Goal: Task Accomplishment & Management: Manage account settings

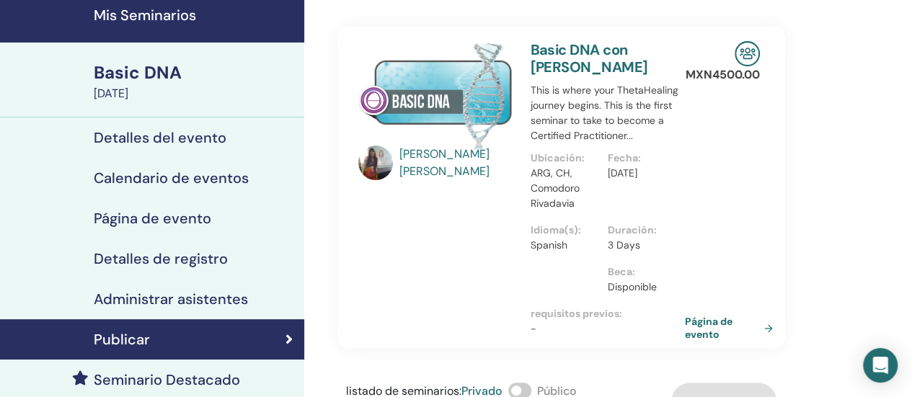
scroll to position [72, 0]
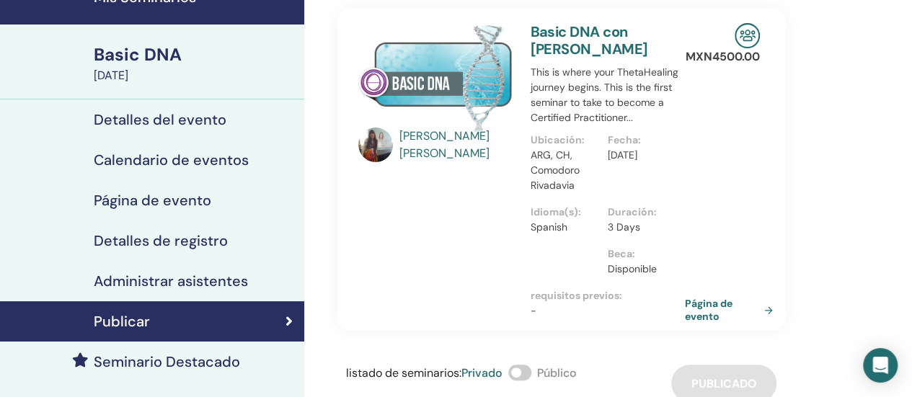
click at [177, 240] on h4 "Detalles de registro" at bounding box center [161, 240] width 134 height 17
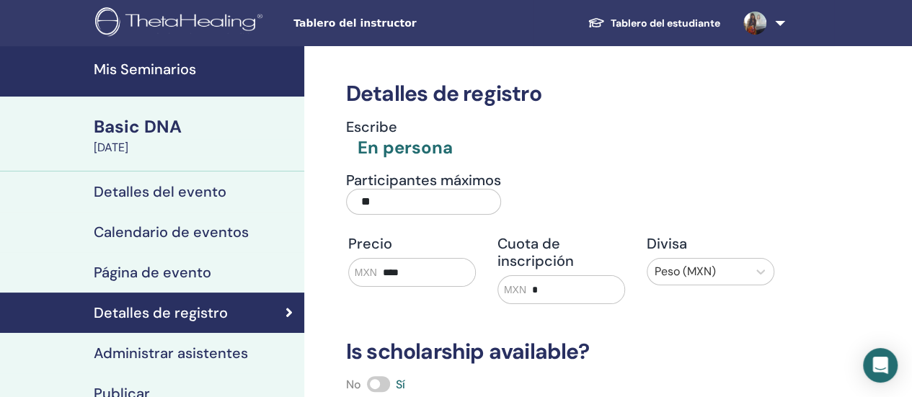
click at [157, 71] on h4 "Mis Seminarios" at bounding box center [195, 69] width 202 height 17
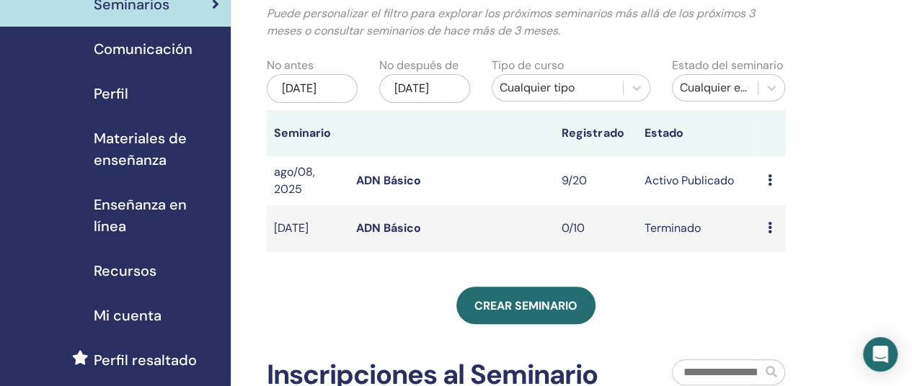
scroll to position [144, 0]
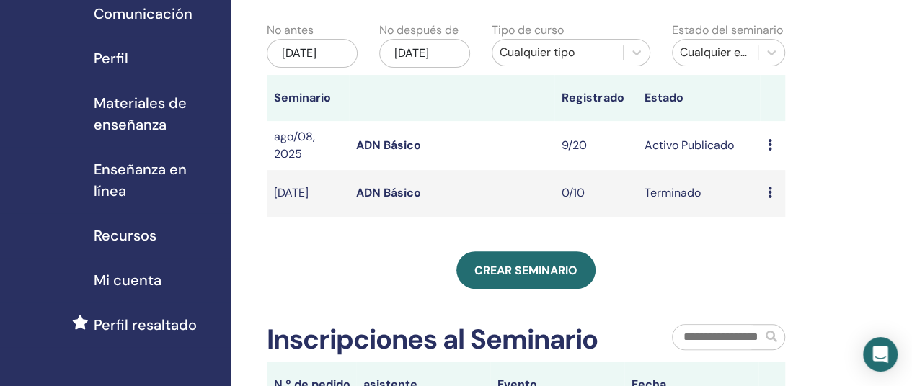
click at [770, 151] on icon at bounding box center [769, 145] width 4 height 12
click at [758, 214] on link "asistentes" at bounding box center [779, 212] width 55 height 15
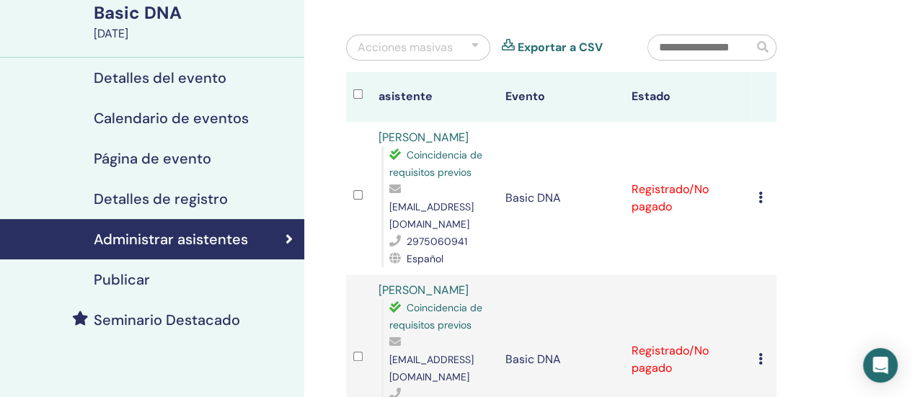
scroll to position [144, 0]
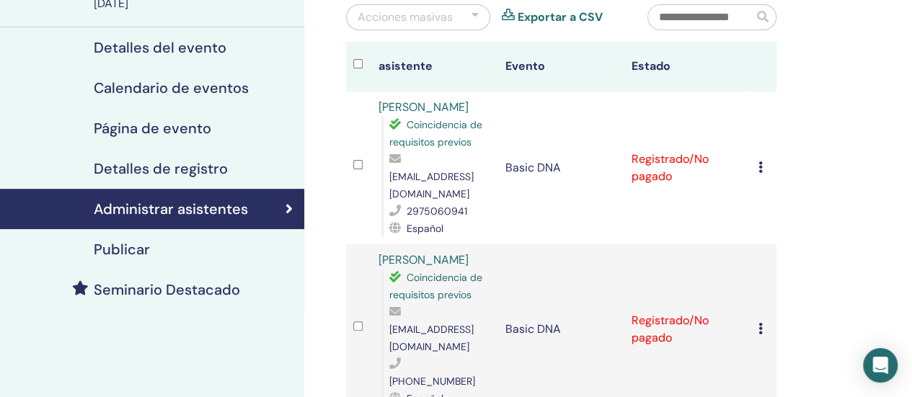
click at [759, 161] on icon at bounding box center [760, 167] width 4 height 12
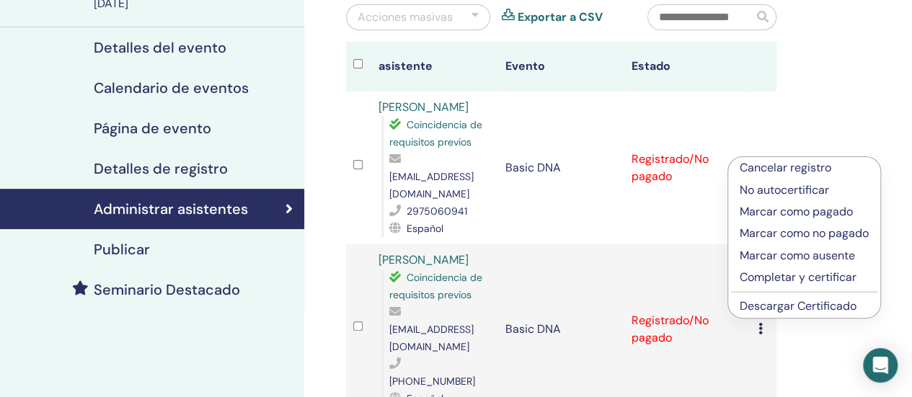
click at [767, 306] on link "Descargar Certificado" at bounding box center [797, 305] width 117 height 15
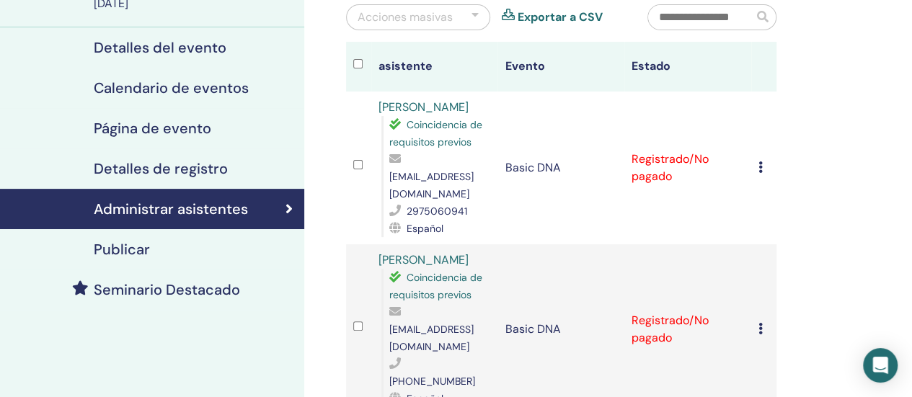
click at [757, 155] on td "Cancelar registro No autocertificar Marcar como pagado Marcar como no pagado Ma…" at bounding box center [763, 168] width 25 height 153
click at [760, 161] on icon at bounding box center [760, 167] width 4 height 12
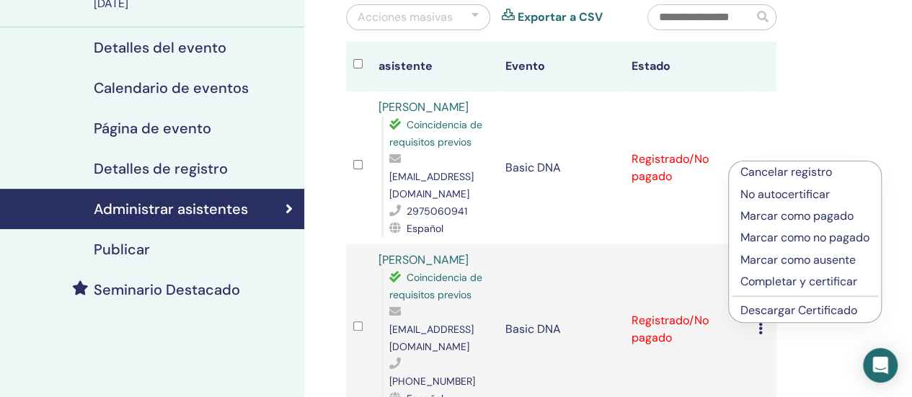
click at [759, 311] on link "Descargar Certificado" at bounding box center [798, 310] width 117 height 15
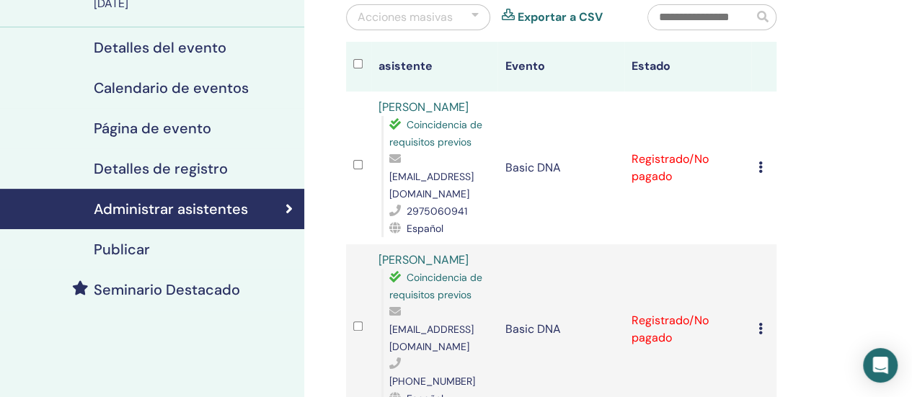
click at [763, 321] on div "Cancelar registro No autocertificar Marcar como pagado Marcar como no pagado Ma…" at bounding box center [763, 329] width 11 height 17
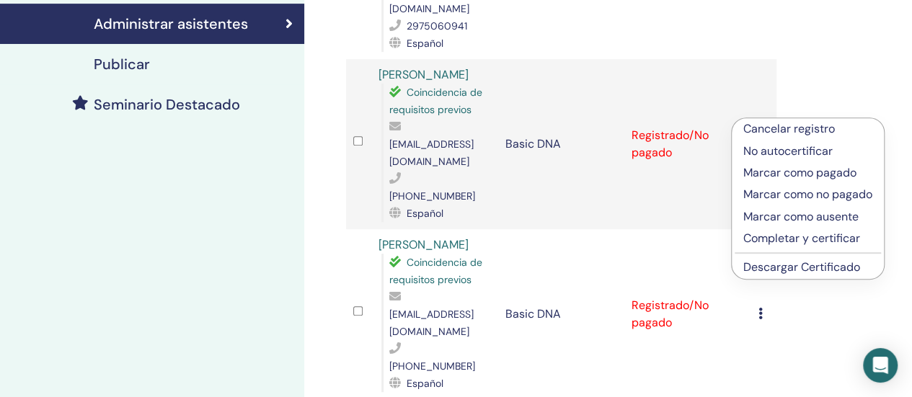
scroll to position [360, 0]
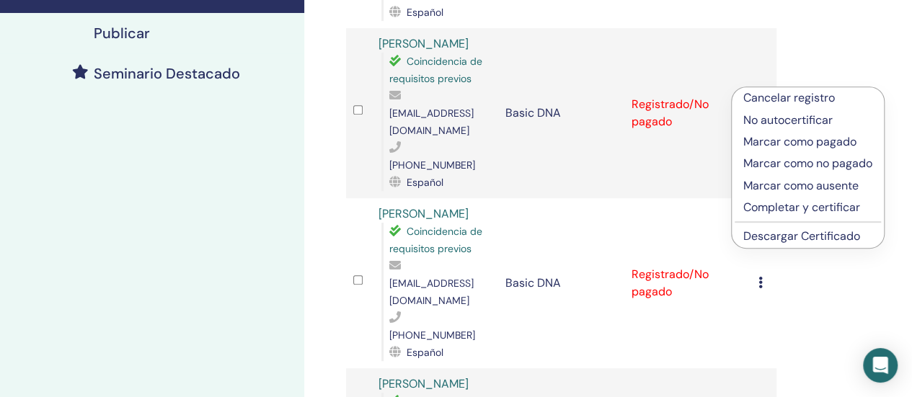
click at [792, 238] on link "Descargar Certificado" at bounding box center [801, 235] width 117 height 15
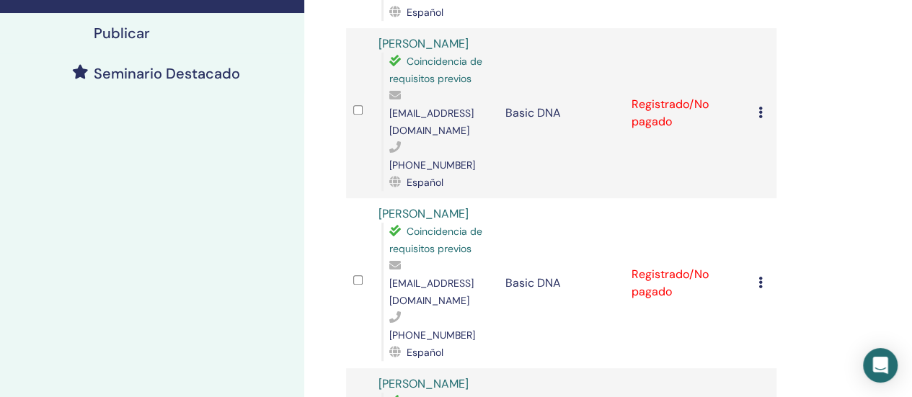
scroll to position [432, 0]
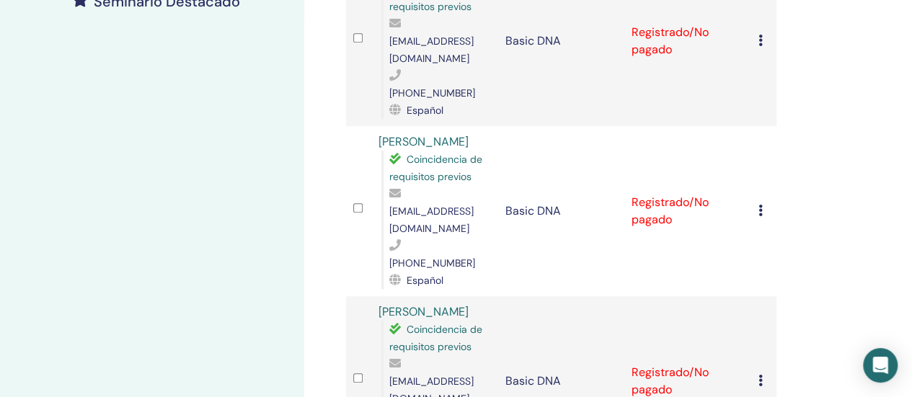
click at [765, 202] on div "Cancelar registro No autocertificar Marcar como pagado Marcar como no pagado Ma…" at bounding box center [763, 210] width 11 height 17
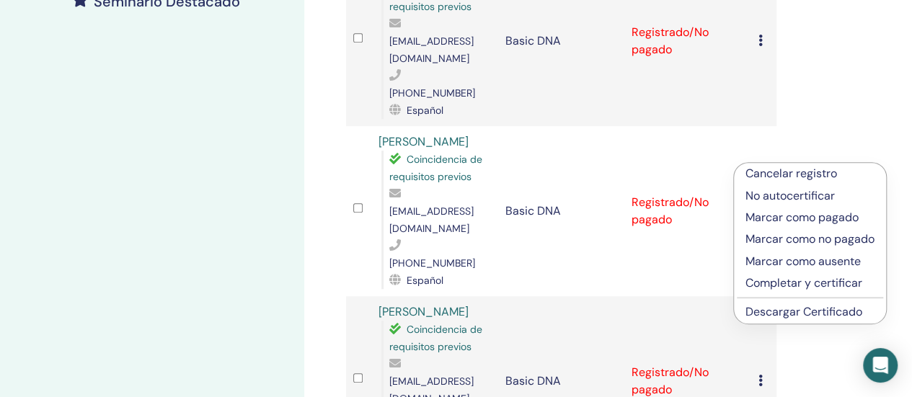
click at [759, 316] on link "Descargar Certificado" at bounding box center [803, 311] width 117 height 15
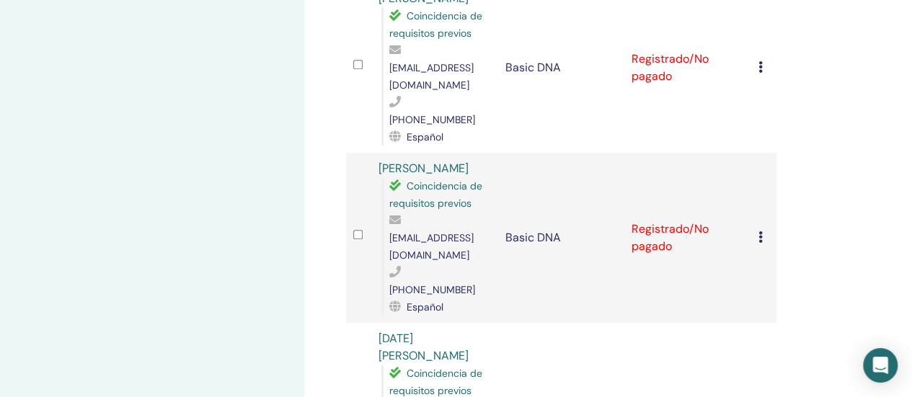
scroll to position [576, 0]
click at [765, 228] on div "Cancelar registro No autocertificar Marcar como pagado Marcar como no pagado Ma…" at bounding box center [763, 236] width 11 height 17
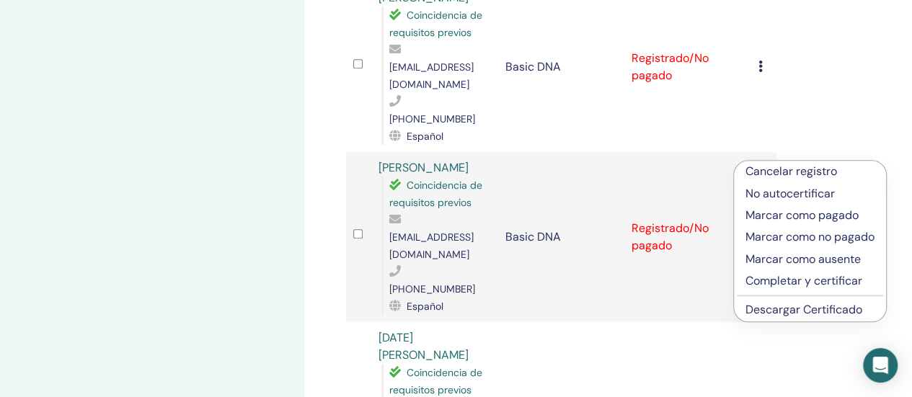
click at [770, 314] on link "Descargar Certificado" at bounding box center [803, 309] width 117 height 15
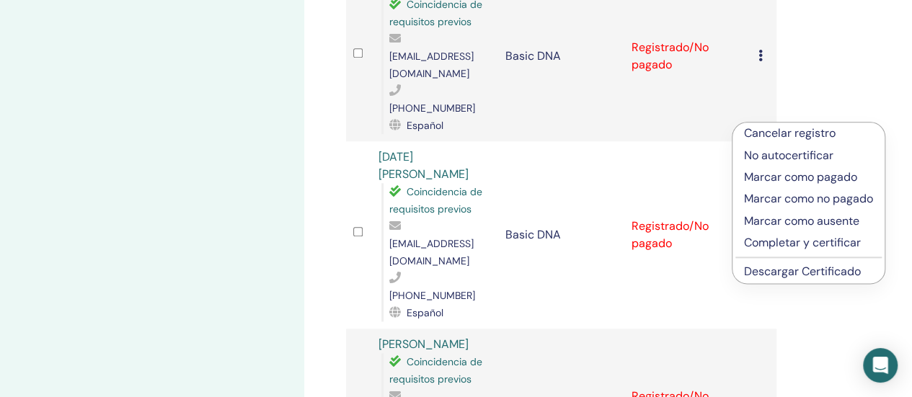
scroll to position [793, 0]
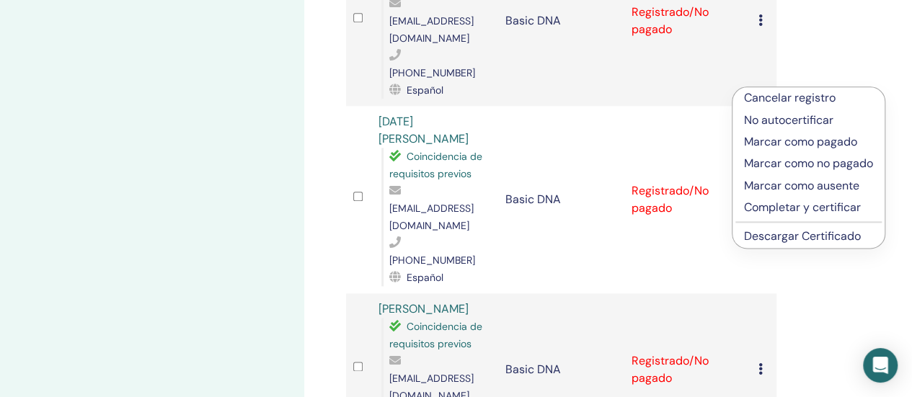
click at [754, 244] on li "Descargar Certificado" at bounding box center [808, 237] width 152 height 22
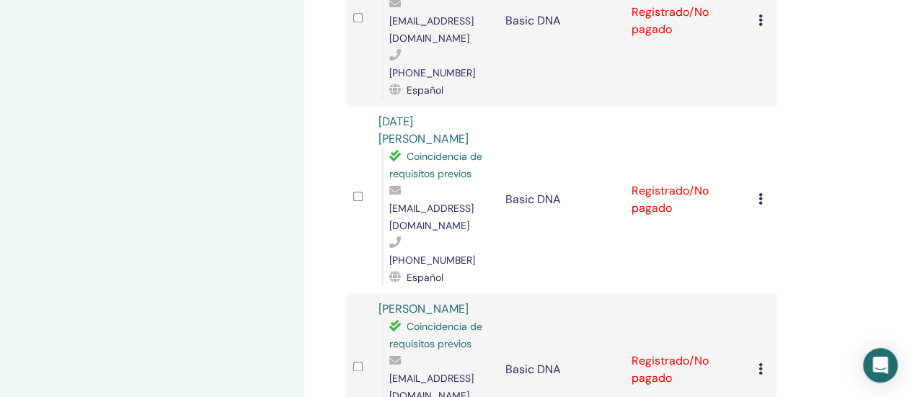
click at [759, 193] on icon at bounding box center [760, 199] width 4 height 12
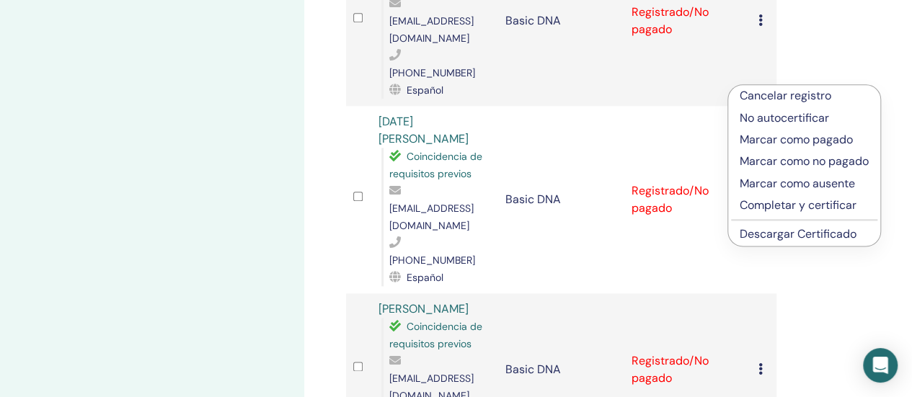
click at [758, 231] on link "Descargar Certificado" at bounding box center [797, 233] width 117 height 15
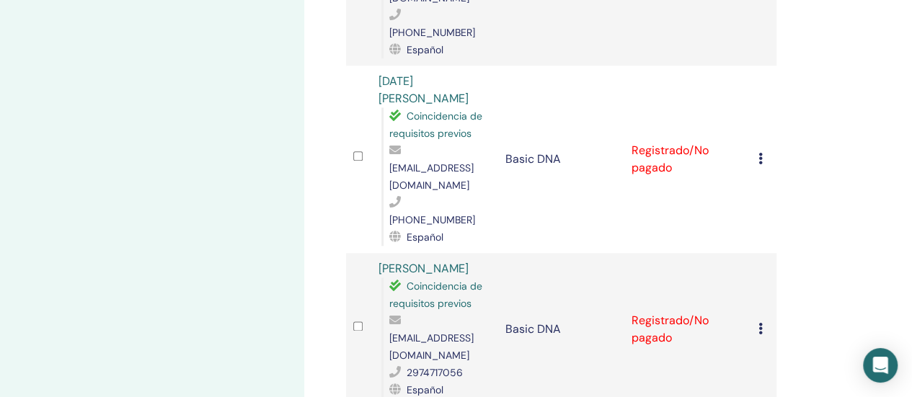
scroll to position [865, 0]
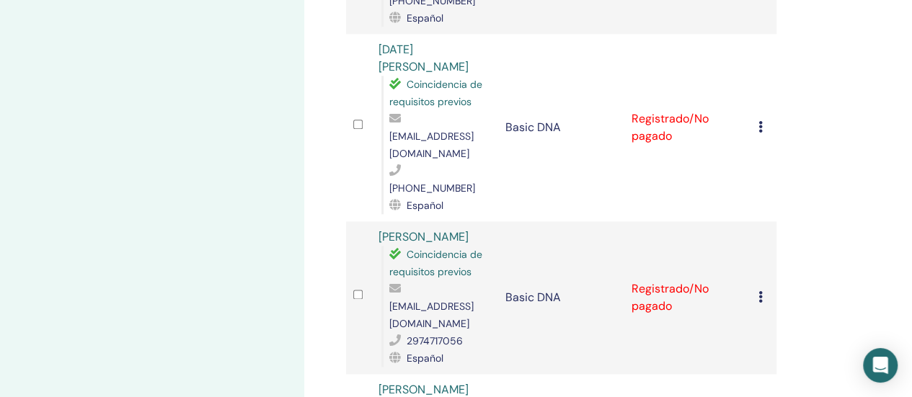
click at [834, 135] on div "Administrar asistentes Acciones masivas Exportar a CSV asistente Evento Estado …" at bounding box center [607, 135] width 607 height 1909
click at [760, 291] on icon at bounding box center [760, 297] width 4 height 12
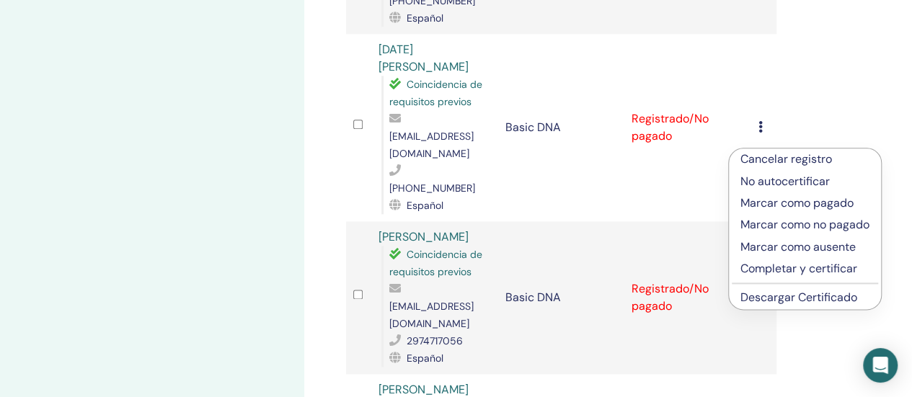
click at [759, 300] on link "Descargar Certificado" at bounding box center [798, 297] width 117 height 15
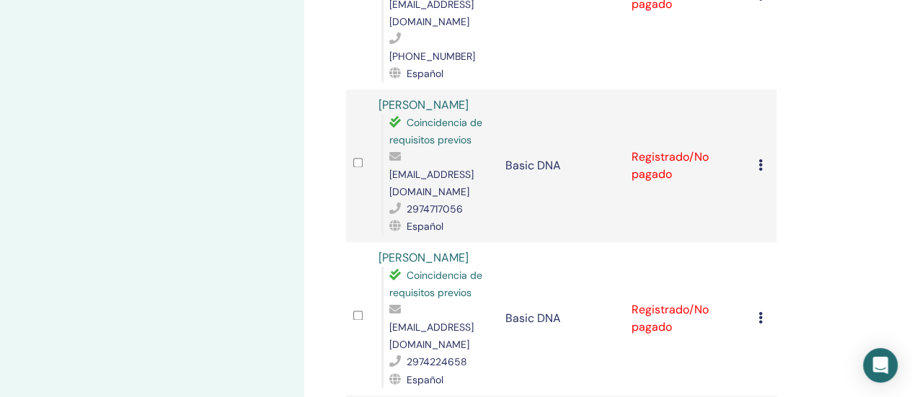
scroll to position [1009, 0]
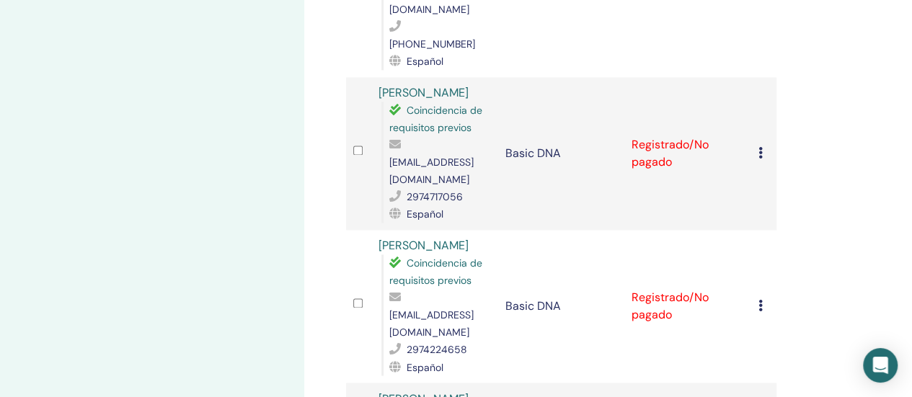
click at [760, 300] on icon at bounding box center [760, 306] width 4 height 12
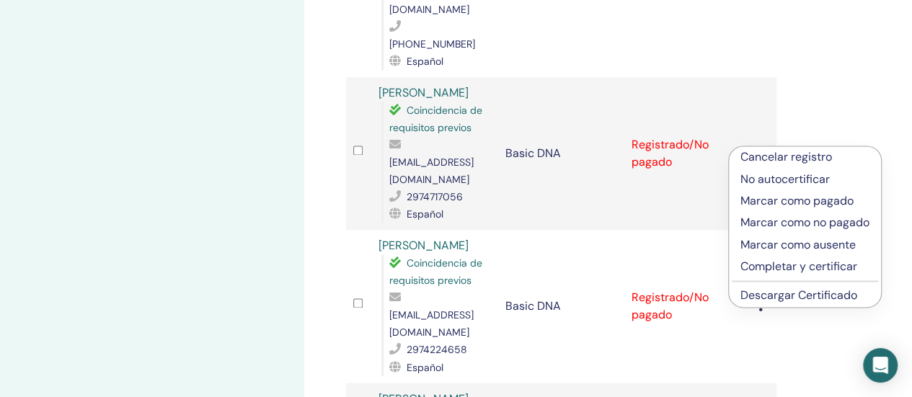
click at [744, 298] on link "Descargar Certificado" at bounding box center [798, 295] width 117 height 15
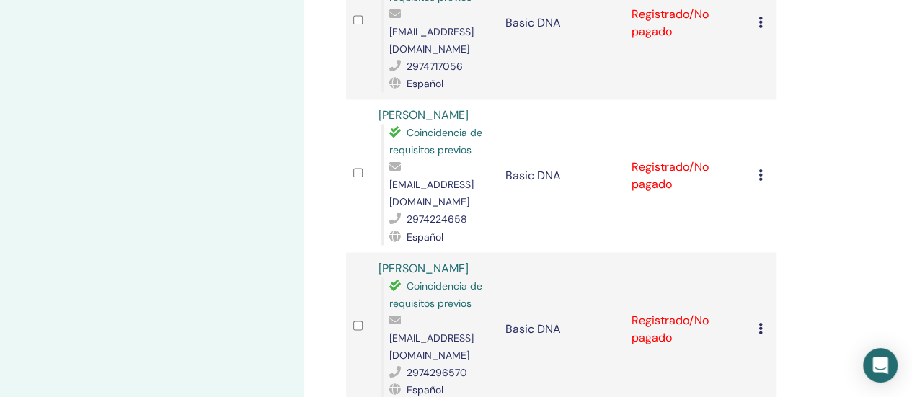
scroll to position [1153, 0]
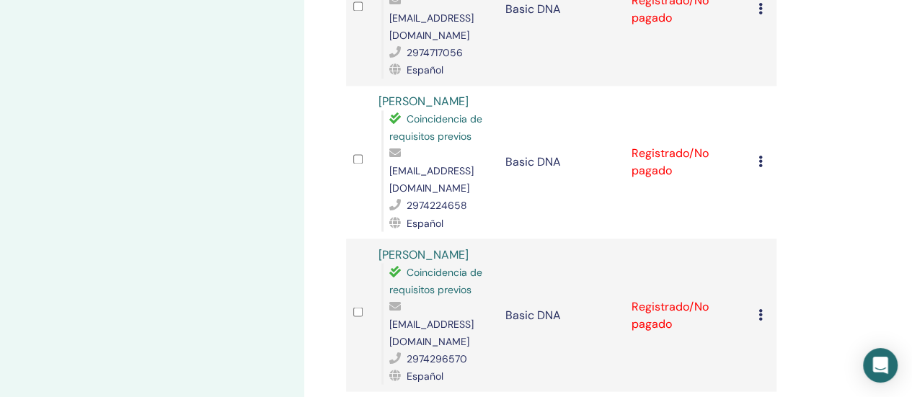
click at [758, 308] on icon at bounding box center [760, 314] width 4 height 12
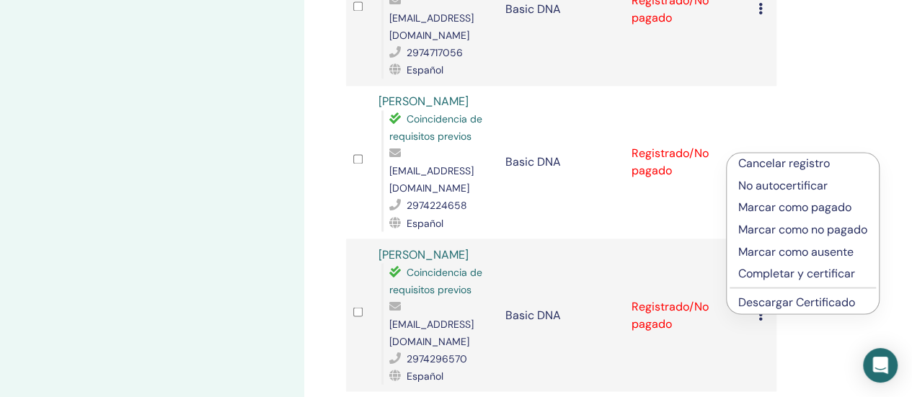
click at [757, 308] on link "Descargar Certificado" at bounding box center [796, 301] width 117 height 15
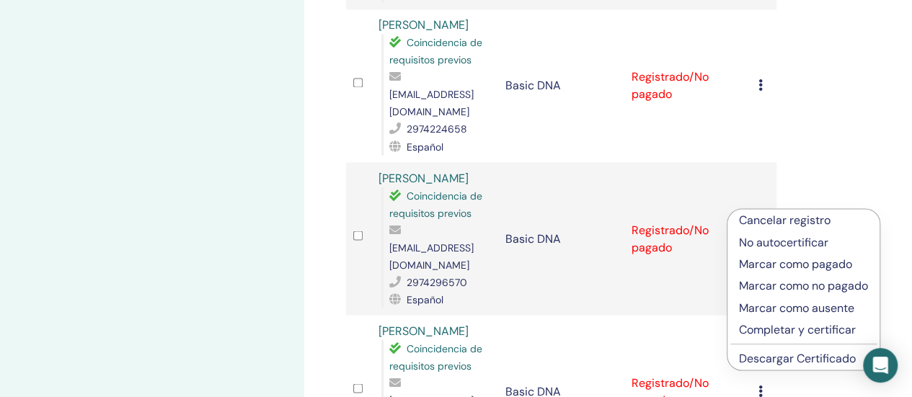
scroll to position [1297, 0]
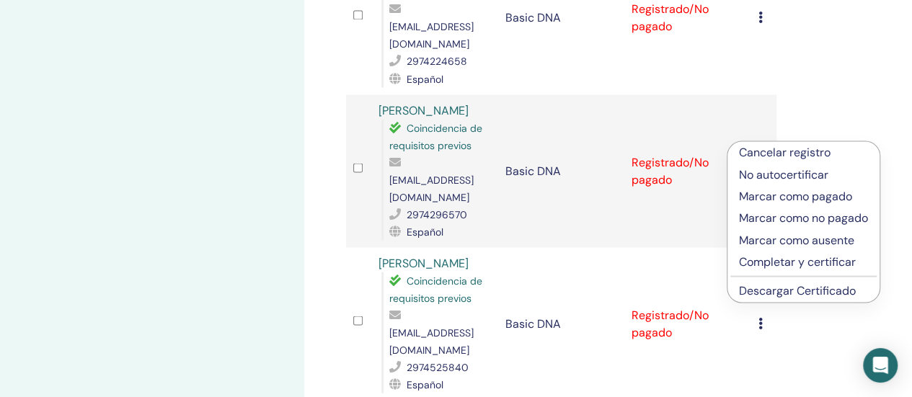
click at [771, 295] on link "Descargar Certificado" at bounding box center [797, 289] width 117 height 15
